Goal: Browse casually: Explore the website without a specific task or goal

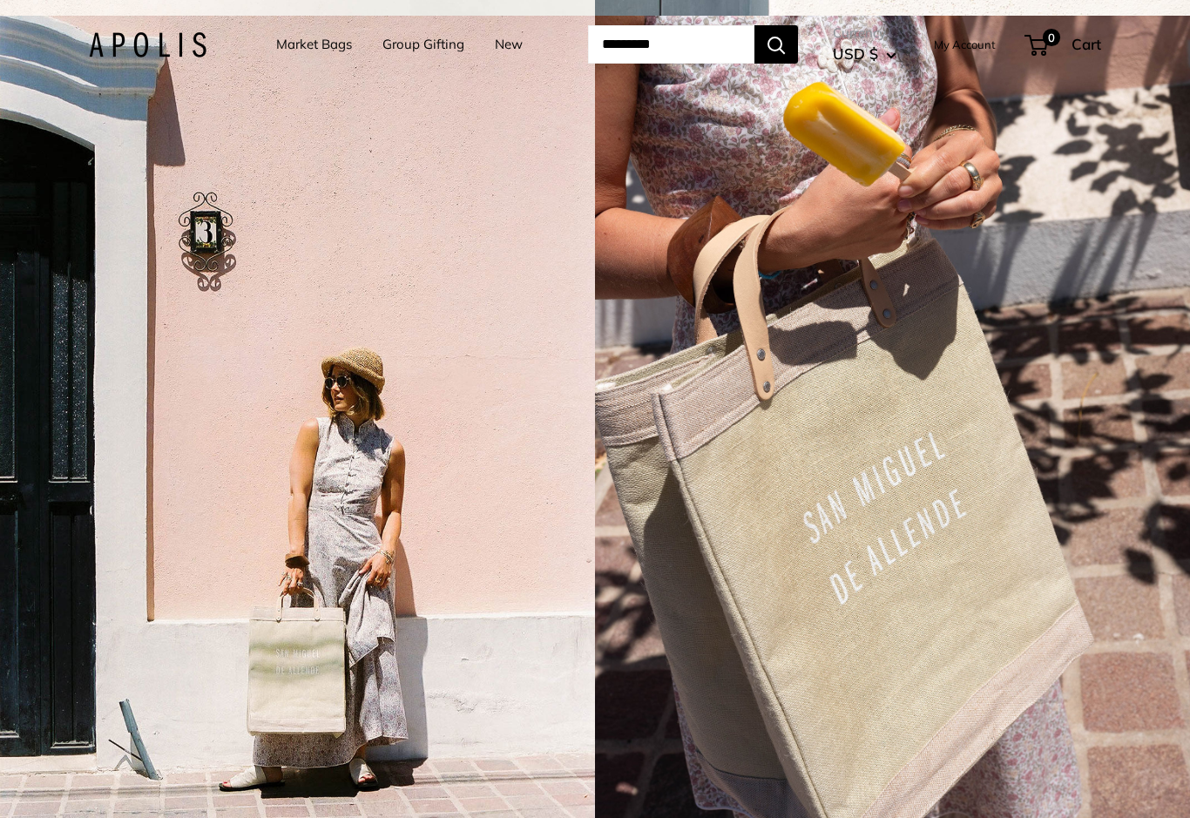
click at [316, 43] on link "Market Bags" at bounding box center [314, 44] width 76 height 24
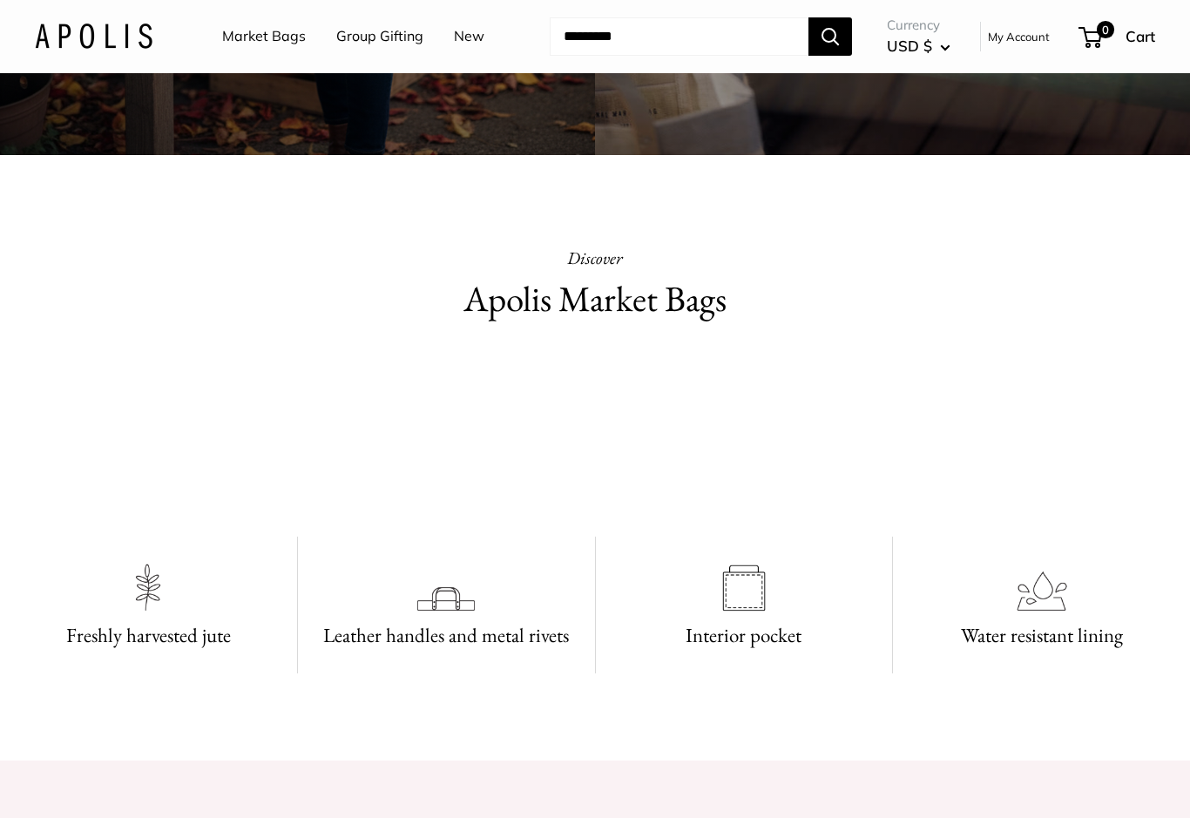
scroll to position [661, 0]
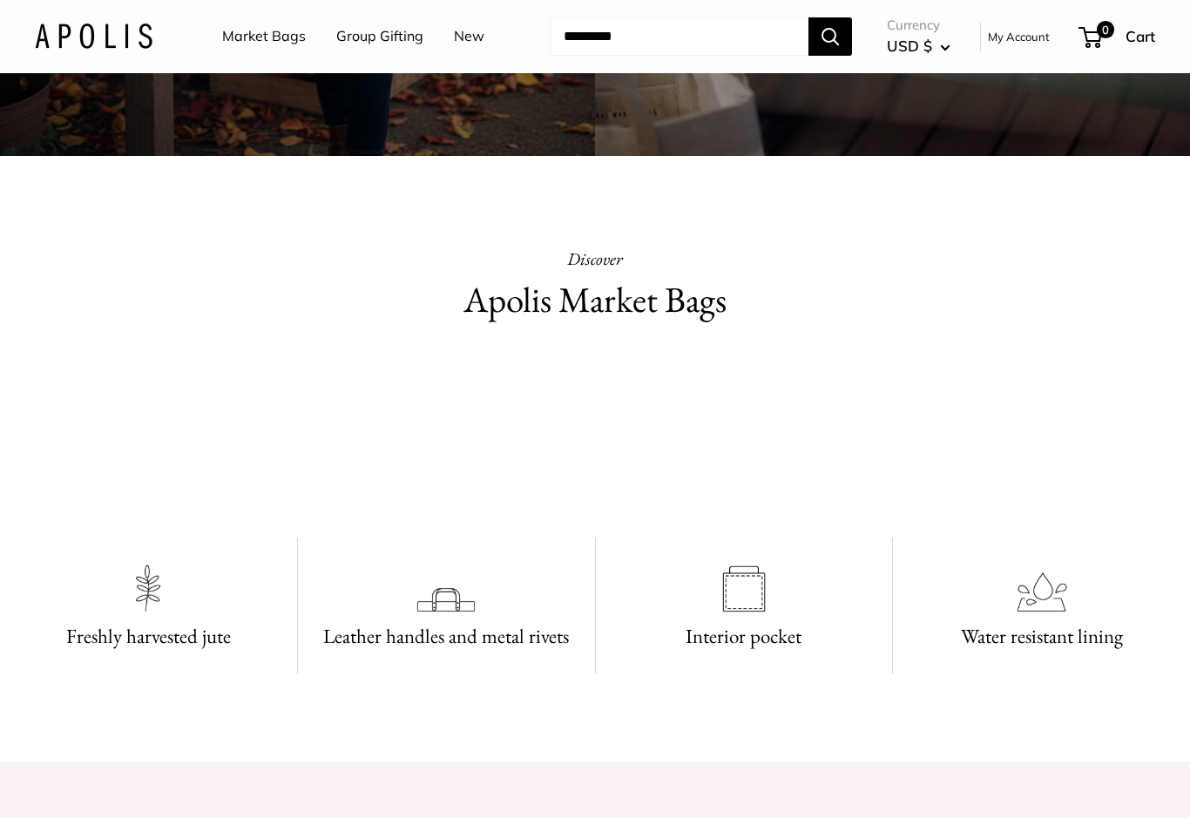
click at [726, 501] on video at bounding box center [594, 435] width 261 height 131
